Goal: Transaction & Acquisition: Purchase product/service

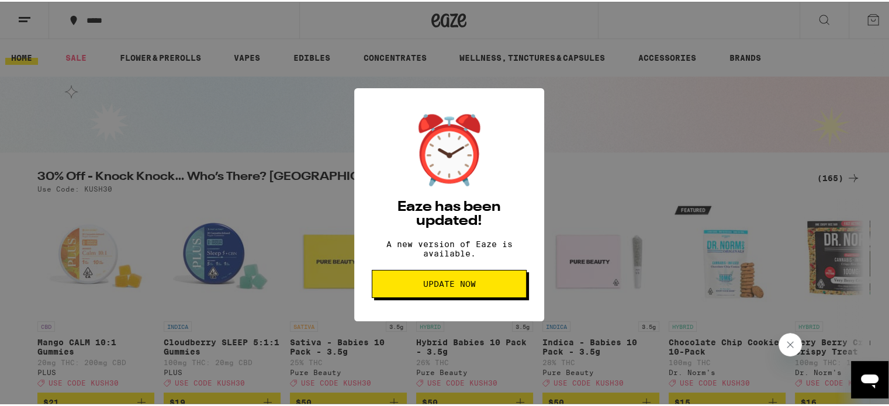
click at [465, 283] on button "Update Now" at bounding box center [449, 282] width 155 height 28
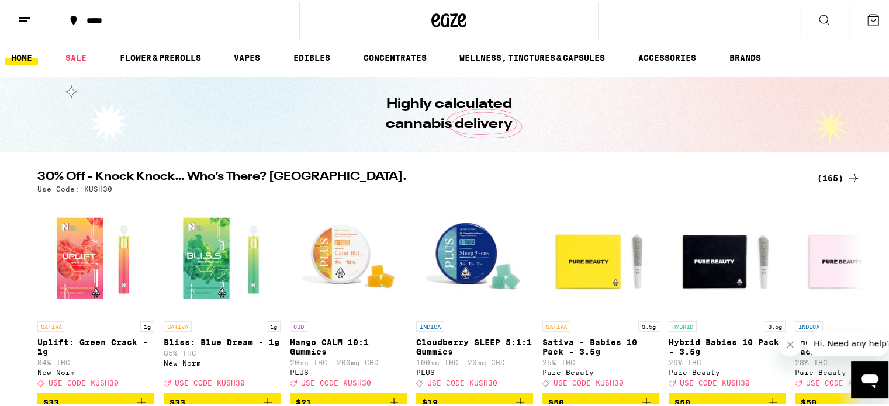
click at [817, 17] on icon at bounding box center [824, 18] width 14 height 14
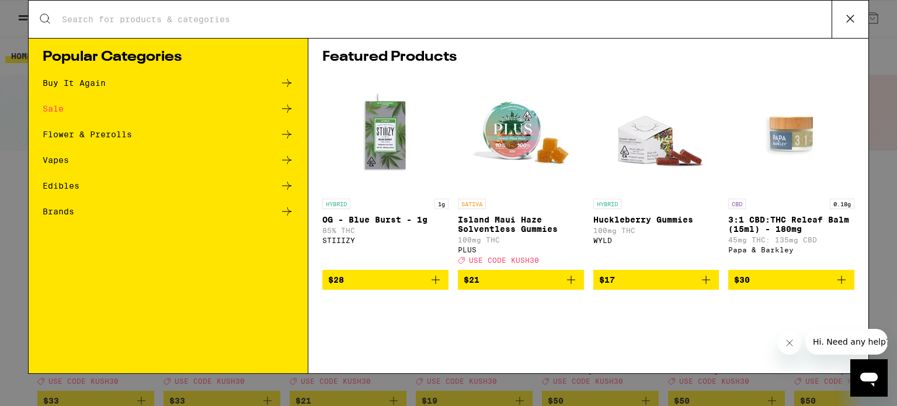
click at [159, 24] on input "Search for Products" at bounding box center [446, 19] width 771 height 11
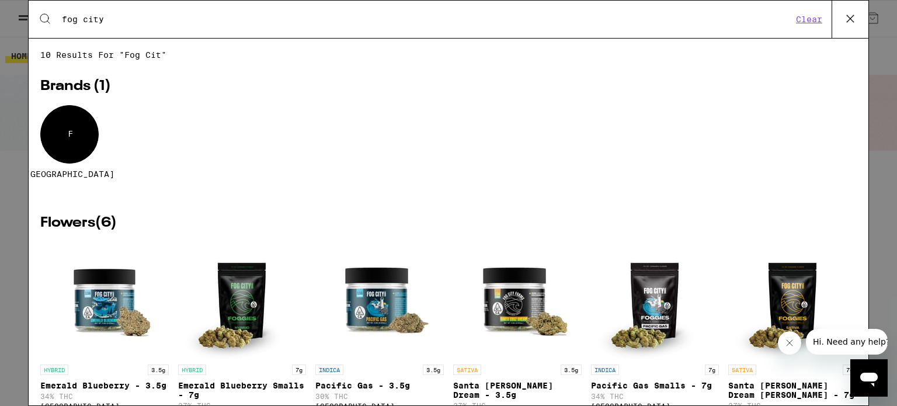
type input "fog city"
click at [77, 142] on div "F" at bounding box center [69, 134] width 58 height 58
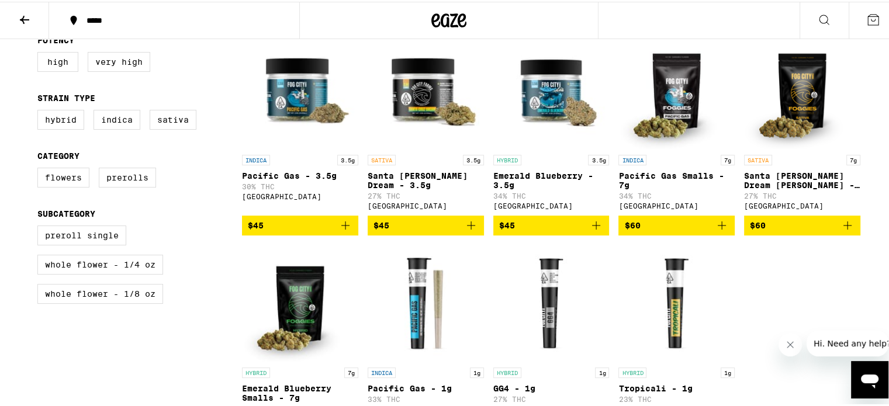
scroll to position [292, 0]
